Goal: Task Accomplishment & Management: Use online tool/utility

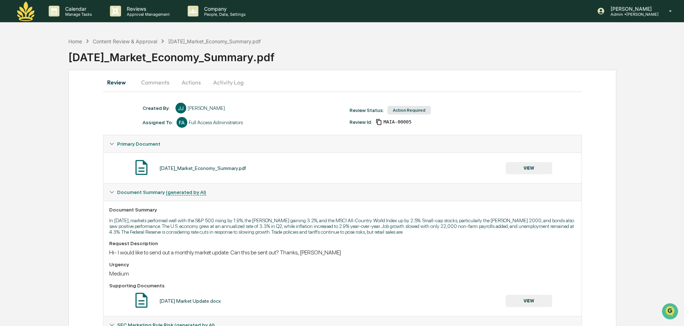
click at [196, 87] on button "Actions" at bounding box center [191, 82] width 32 height 17
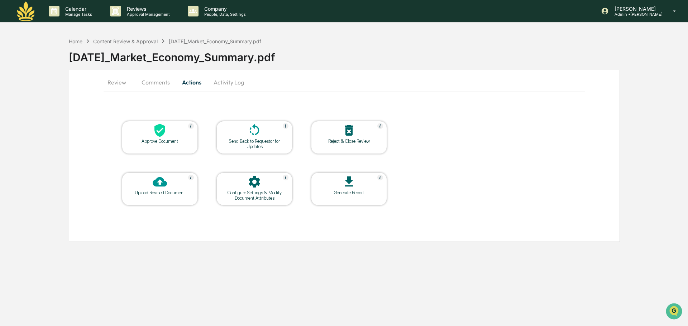
click at [114, 81] on button "Review" at bounding box center [119, 82] width 32 height 17
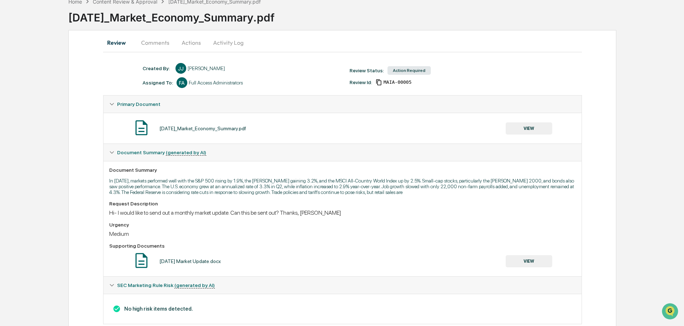
scroll to position [56, 0]
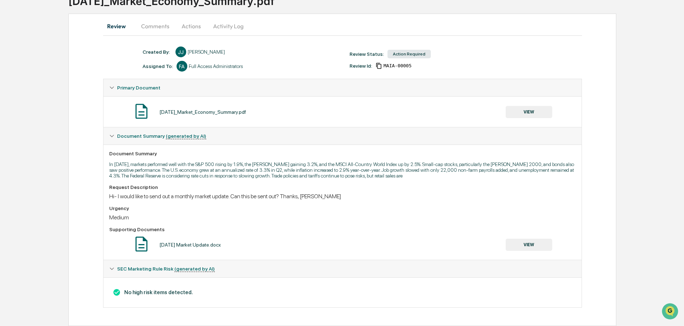
click at [536, 116] on button "VIEW" at bounding box center [529, 112] width 47 height 12
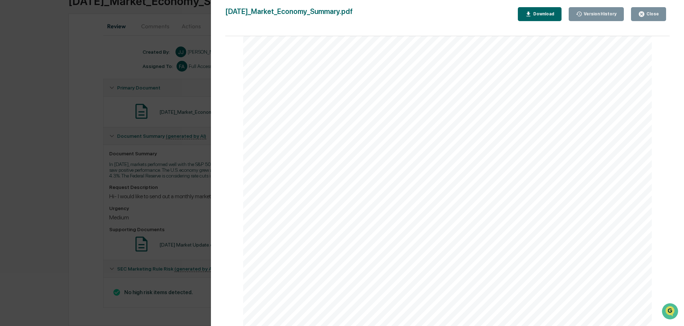
scroll to position [808, 0]
click at [141, 155] on div "Version History [DATE] 03:00 PM [PERSON_NAME] [DATE]_Market_Economy_Summary.pdf…" at bounding box center [342, 163] width 684 height 326
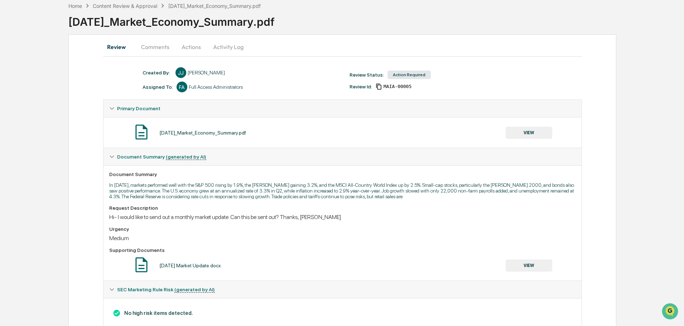
scroll to position [0, 0]
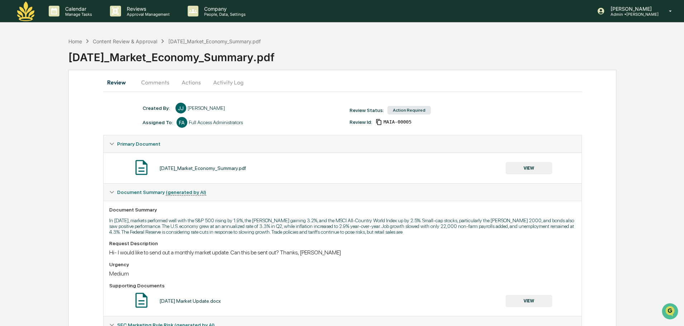
click at [187, 83] on button "Actions" at bounding box center [191, 82] width 32 height 17
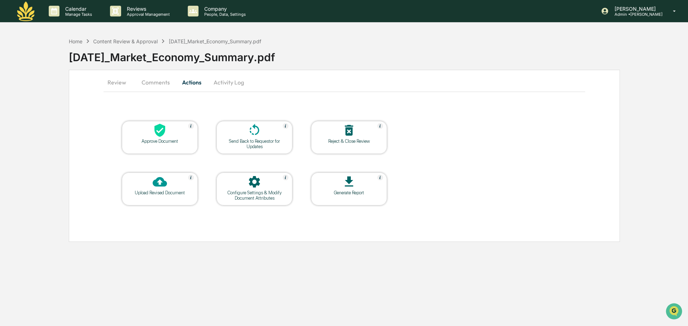
click at [159, 135] on icon at bounding box center [159, 130] width 11 height 13
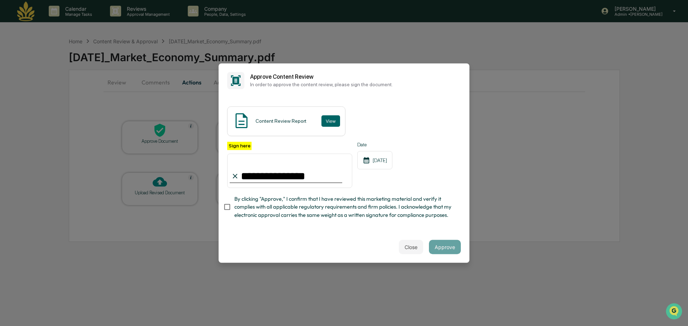
type input "**********"
click at [443, 249] on button "Approve" at bounding box center [445, 247] width 32 height 14
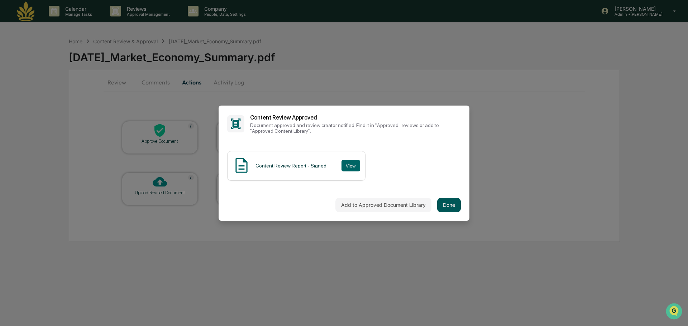
drag, startPoint x: 457, startPoint y: 206, endPoint x: 453, endPoint y: 208, distance: 4.7
click at [453, 208] on button "Done" at bounding box center [449, 205] width 24 height 14
